Goal: Task Accomplishment & Management: Manage account settings

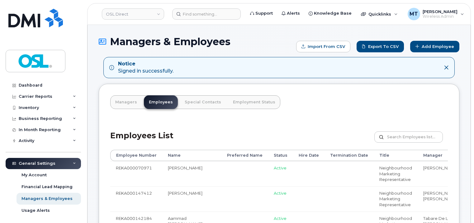
click at [418, 139] on input "text" at bounding box center [408, 136] width 69 height 11
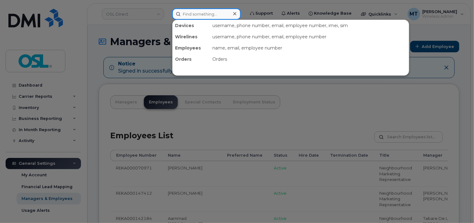
click at [211, 17] on input at bounding box center [206, 13] width 69 height 11
paste input "christopheur.dion@osldirect.com"
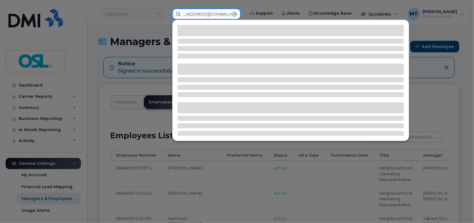
type input "christopheur.dion@osldirect.com"
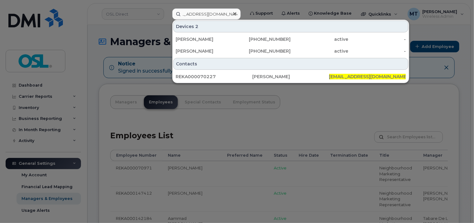
drag, startPoint x: 225, startPoint y: 38, endPoint x: 302, endPoint y: 25, distance: 78.0
click at [225, 38] on div "Christopheur Dion" at bounding box center [205, 39] width 58 height 6
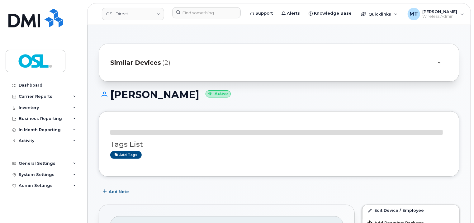
click at [405, 155] on div "Add tags" at bounding box center [276, 155] width 333 height 8
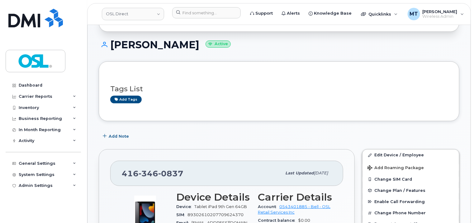
scroll to position [125, 0]
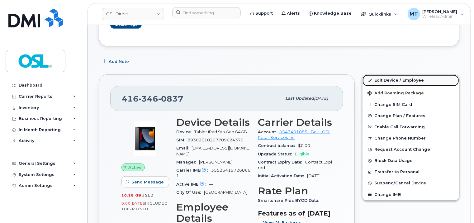
click at [389, 75] on link "Edit Device / Employee" at bounding box center [410, 80] width 97 height 11
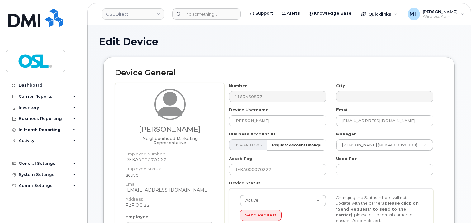
scroll to position [187, 0]
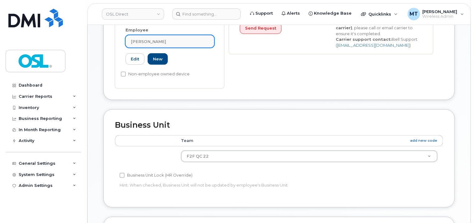
click at [170, 40] on link "[PERSON_NAME]" at bounding box center [169, 41] width 89 height 12
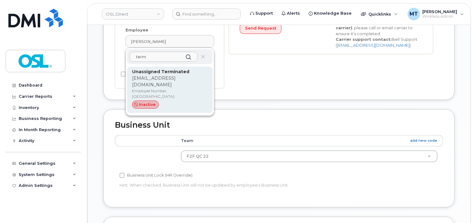
type input "term"
click at [166, 76] on p "support_2@osldirect.com" at bounding box center [170, 81] width 76 height 13
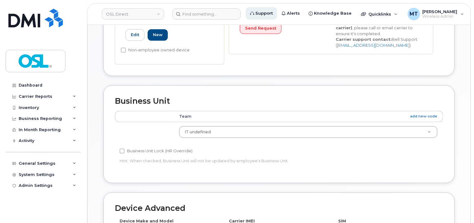
type input "UT"
type input "Unassigned Terminated"
type input "support_2@osldirect.com"
type input "4117510"
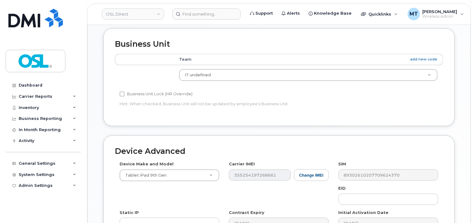
scroll to position [329, 0]
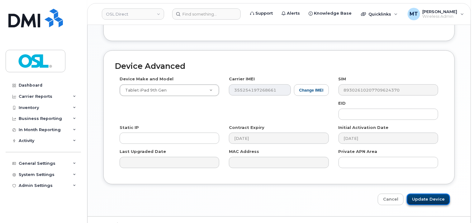
click at [439, 202] on input "Update Device" at bounding box center [428, 200] width 43 height 12
type input "Saving..."
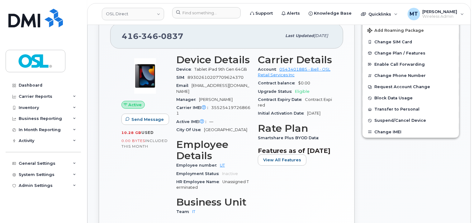
scroll to position [31, 0]
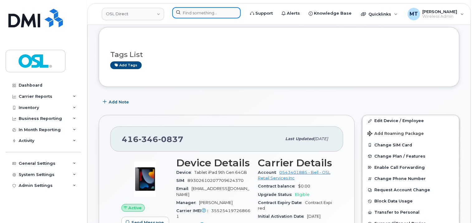
click at [195, 17] on input at bounding box center [206, 12] width 69 height 11
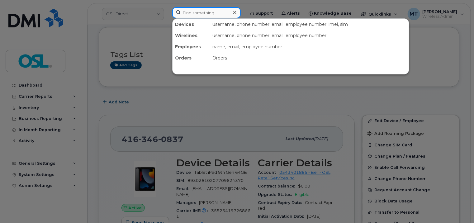
paste input "[EMAIL_ADDRESS][DOMAIN_NAME]"
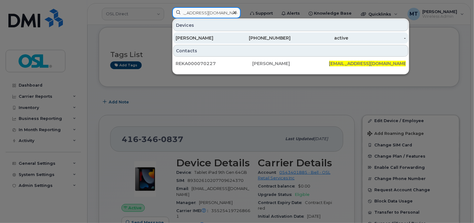
type input "[EMAIL_ADDRESS][DOMAIN_NAME]"
click at [212, 40] on div "[PERSON_NAME]" at bounding box center [205, 38] width 58 height 6
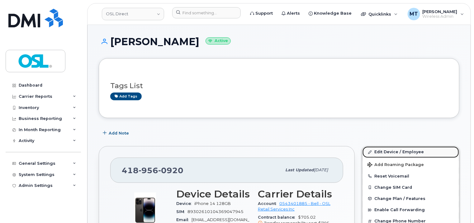
click at [394, 150] on link "Edit Device / Employee" at bounding box center [410, 151] width 97 height 11
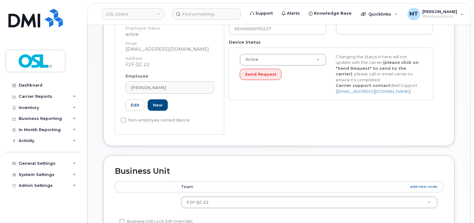
scroll to position [156, 0]
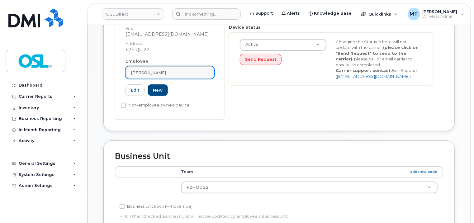
click at [175, 70] on div "[PERSON_NAME]" at bounding box center [170, 73] width 78 height 6
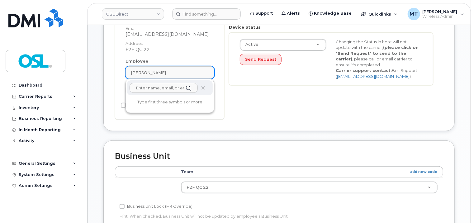
paste input "christopheur.dion@osldirect.com"
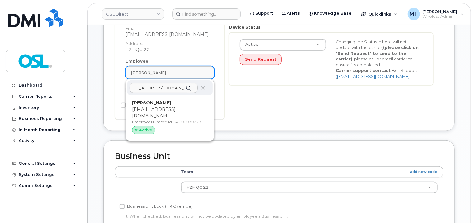
scroll to position [0, 0]
click at [165, 70] on span "[PERSON_NAME]" at bounding box center [148, 73] width 35 height 6
click at [165, 70] on span "Christopheur Dion" at bounding box center [148, 73] width 35 height 6
click at [199, 83] on div "christopheur.dion@osldirect.com" at bounding box center [170, 87] width 86 height 15
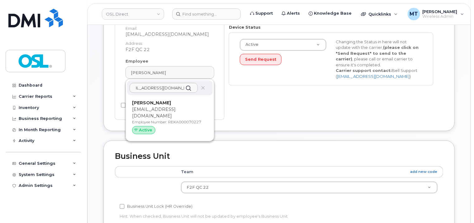
scroll to position [0, 0]
click at [202, 86] on icon at bounding box center [203, 88] width 4 height 4
drag, startPoint x: 154, startPoint y: 82, endPoint x: 160, endPoint y: 83, distance: 6.0
click at [154, 83] on input "christopheur.dion@osldirect.com" at bounding box center [164, 88] width 68 height 10
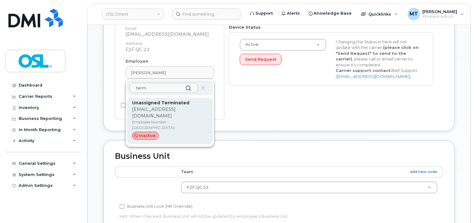
type input "term"
click at [166, 106] on p "support_2@osldirect.com" at bounding box center [170, 112] width 76 height 13
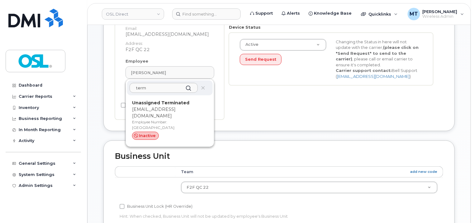
type input "UT"
type input "Unassigned Terminated"
type input "support_2@osldirect.com"
type input "4117510"
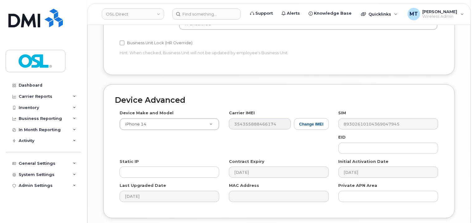
scroll to position [341, 0]
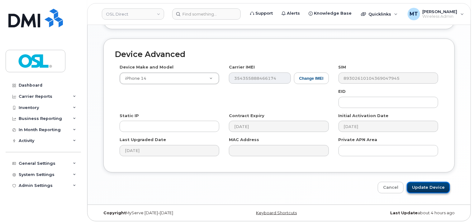
click at [437, 182] on input "Update Device" at bounding box center [428, 188] width 43 height 12
type input "Saving..."
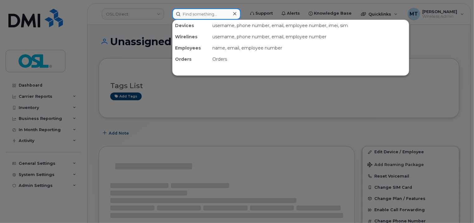
click at [203, 17] on input at bounding box center [206, 13] width 69 height 11
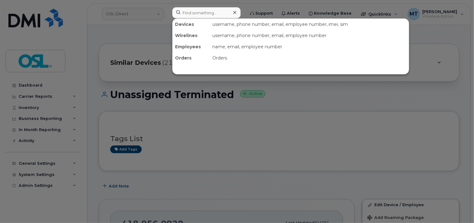
click at [314, 128] on div at bounding box center [237, 111] width 474 height 223
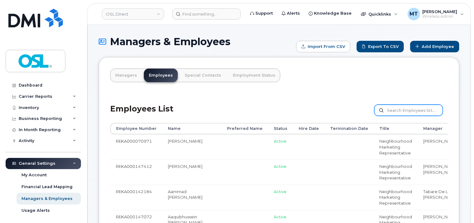
click at [405, 109] on input "text" at bounding box center [408, 110] width 69 height 11
paste input "REKA000070227"
type input "REKA000070227"
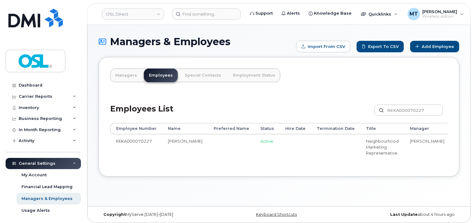
drag, startPoint x: 371, startPoint y: 163, endPoint x: 429, endPoint y: 164, distance: 57.6
click at [429, 164] on div "Employee Number Name Preferred Name Status Hire Date Termination Date Title Man…" at bounding box center [279, 144] width 338 height 42
drag, startPoint x: 364, startPoint y: 164, endPoint x: 477, endPoint y: 164, distance: 113.0
click at [474, 164] on html "OSL Direct Support Alerts Knowledge Base Quicklinks Suspend / Cancel Device Cha…" at bounding box center [237, 113] width 474 height 226
drag, startPoint x: 372, startPoint y: 164, endPoint x: 457, endPoint y: 167, distance: 84.7
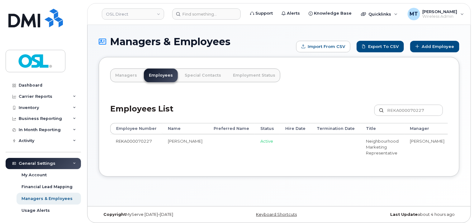
click at [457, 167] on div "Managers Employees Special Contacts Employment Status Employees List REKA000070…" at bounding box center [279, 117] width 361 height 120
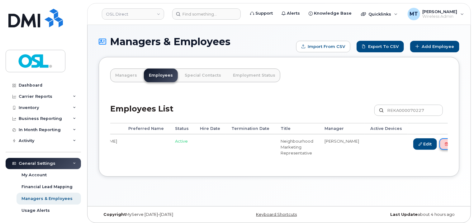
click at [439, 144] on link "Delete" at bounding box center [454, 144] width 30 height 12
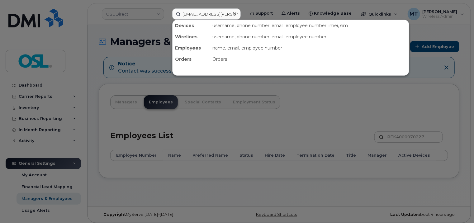
scroll to position [0, 12]
type input "[EMAIL_ADDRESS][PERSON_NAME][DOMAIN_NAME]"
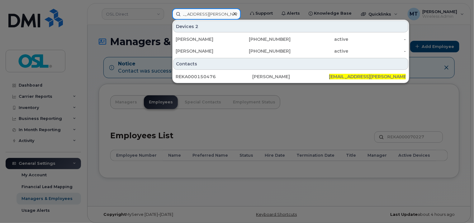
scroll to position [0, 0]
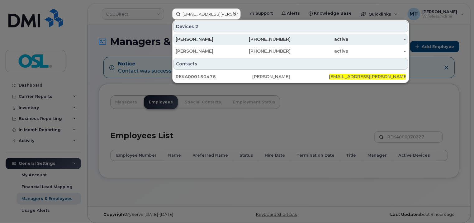
click at [208, 40] on div "[PERSON_NAME]" at bounding box center [205, 39] width 58 height 6
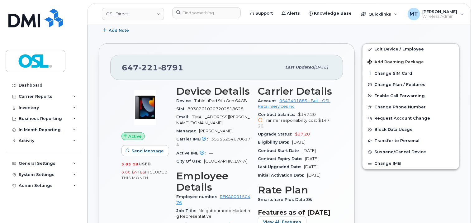
scroll to position [31, 0]
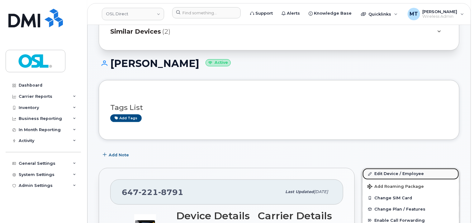
click at [403, 173] on link "Edit Device / Employee" at bounding box center [410, 173] width 97 height 11
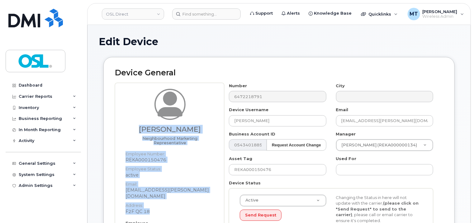
drag, startPoint x: 168, startPoint y: 201, endPoint x: 113, endPoint y: 199, distance: 54.5
click at [113, 199] on div "Device General Jean-Guy Langlois Neighbourhood Marketing Representative Employe…" at bounding box center [278, 175] width 351 height 236
click at [163, 208] on dd "F2F QC 18" at bounding box center [169, 211] width 89 height 6
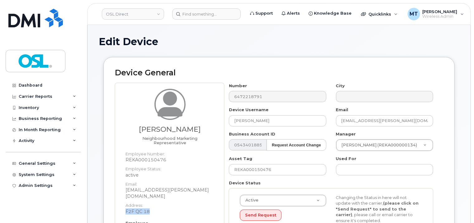
drag, startPoint x: 163, startPoint y: 199, endPoint x: 126, endPoint y: 201, distance: 37.4
click at [126, 208] on dd "F2F QC 18" at bounding box center [169, 211] width 89 height 6
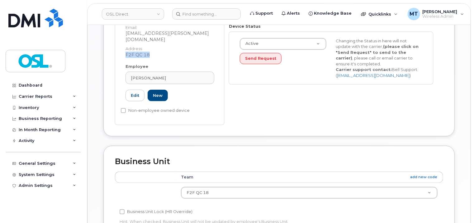
scroll to position [156, 0]
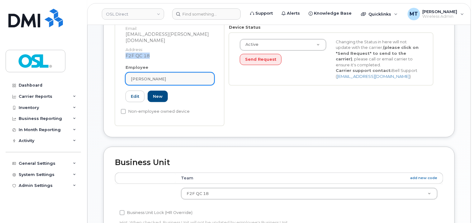
click at [181, 76] on div "Jean-Guy Langlois" at bounding box center [170, 79] width 78 height 6
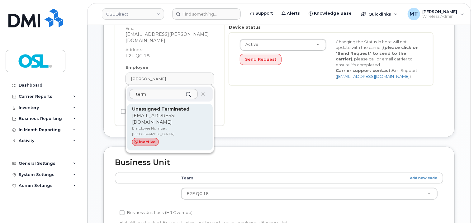
type input "term"
click at [177, 112] on p "support_2@osldirect.com" at bounding box center [170, 118] width 76 height 13
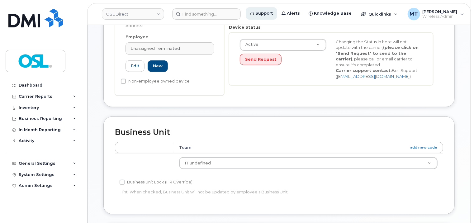
type input "UT"
type input "Unassigned Terminated"
type input "support_2@osldirect.com"
type input "4117510"
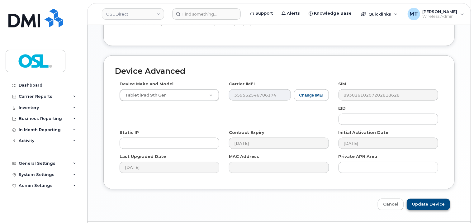
scroll to position [341, 0]
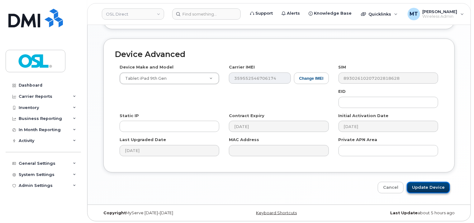
click at [430, 186] on input "Update Device" at bounding box center [428, 188] width 43 height 12
type input "Saving..."
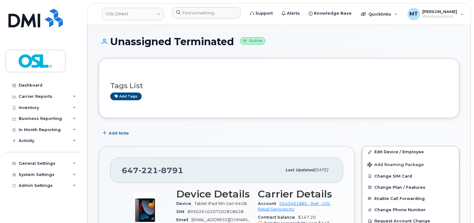
click at [201, 19] on div at bounding box center [206, 14] width 78 height 14
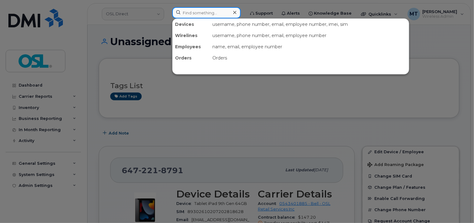
click at [202, 17] on input at bounding box center [206, 12] width 69 height 11
paste input "[EMAIL_ADDRESS][PERSON_NAME][DOMAIN_NAME]"
type input "JeanGuy.Langlois@osldirect.com"
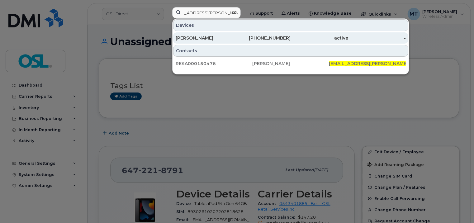
click at [208, 37] on div "[PERSON_NAME]" at bounding box center [205, 38] width 58 height 6
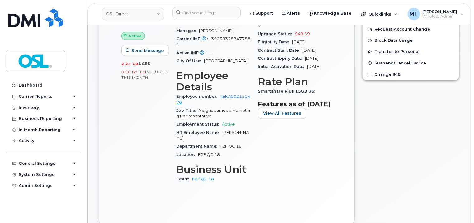
scroll to position [93, 0]
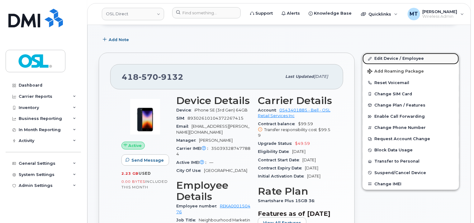
click at [388, 59] on link "Edit Device / Employee" at bounding box center [410, 58] width 97 height 11
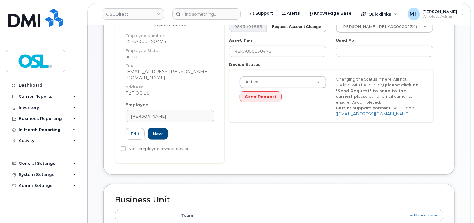
scroll to position [156, 0]
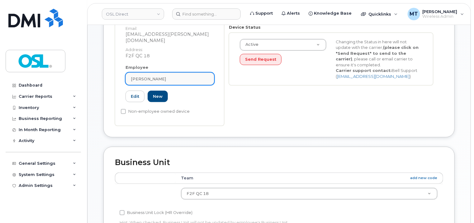
click at [171, 76] on div "[PERSON_NAME]" at bounding box center [170, 79] width 78 height 6
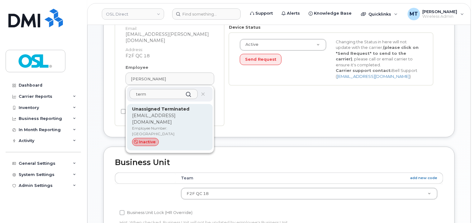
type input "term"
click at [173, 106] on strong "Unassigned Terminated" at bounding box center [160, 109] width 57 height 6
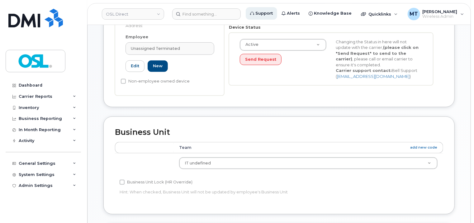
type input "UT"
type input "Unassigned Terminated"
type input "support_2@osldirect.com"
type input "4117510"
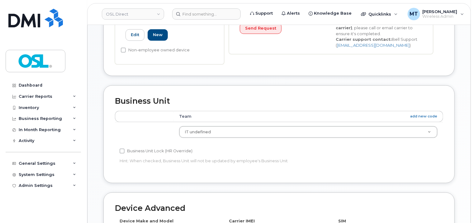
scroll to position [341, 0]
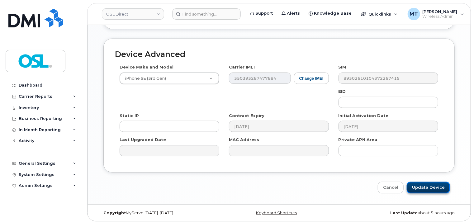
click at [437, 185] on input "Update Device" at bounding box center [428, 188] width 43 height 12
type input "Saving..."
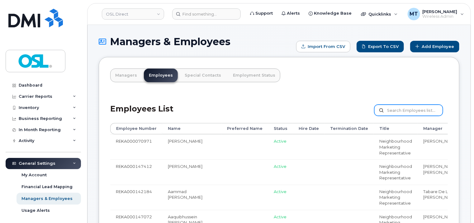
click at [402, 112] on input "text" at bounding box center [408, 110] width 69 height 11
paste input "REKA000150476"
type input "REKA000150476"
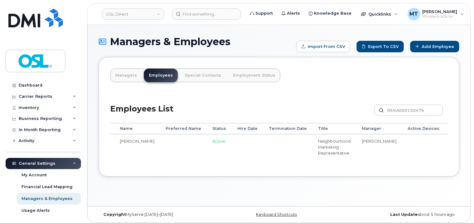
scroll to position [0, 78]
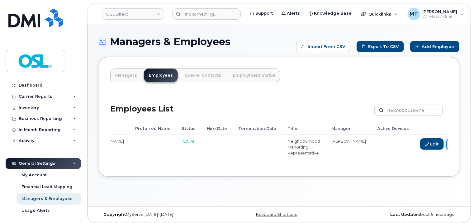
click at [446, 145] on link "Delete" at bounding box center [461, 144] width 30 height 12
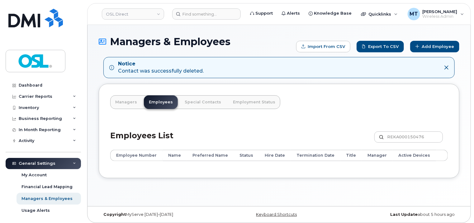
scroll to position [3, 0]
